Goal: Navigation & Orientation: Understand site structure

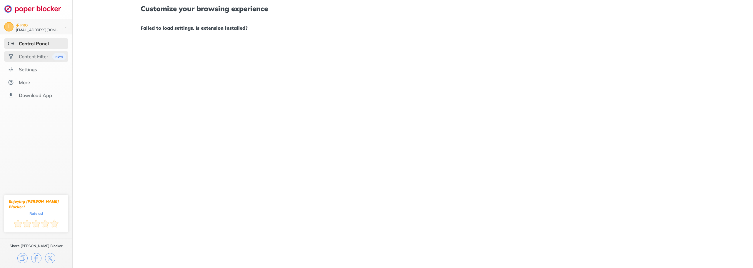
click at [36, 59] on div "Content Filter" at bounding box center [33, 57] width 29 height 6
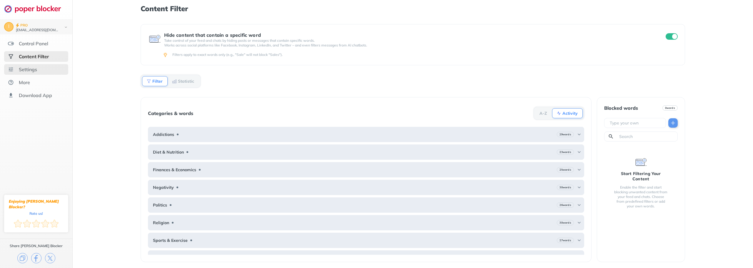
click at [31, 69] on div "Settings" at bounding box center [28, 69] width 18 height 6
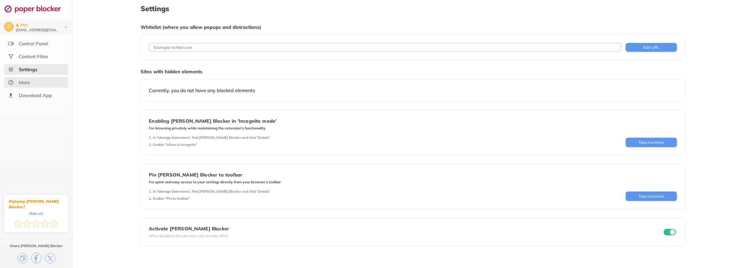
click at [24, 86] on div "More" at bounding box center [36, 82] width 64 height 11
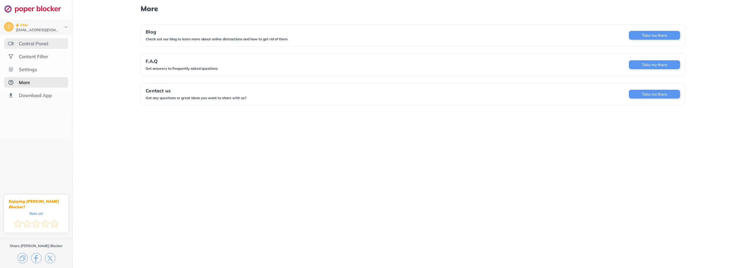
click at [37, 42] on div "Control Panel" at bounding box center [33, 44] width 29 height 6
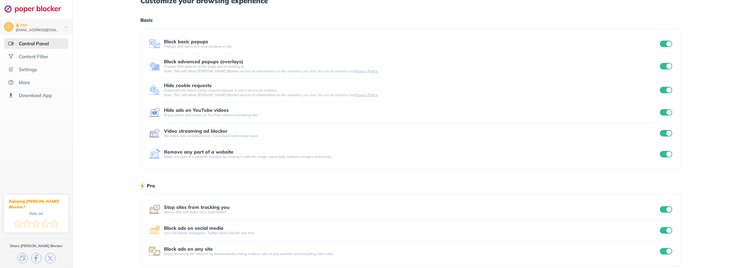
scroll to position [14, 0]
